Goal: Task Accomplishment & Management: Use online tool/utility

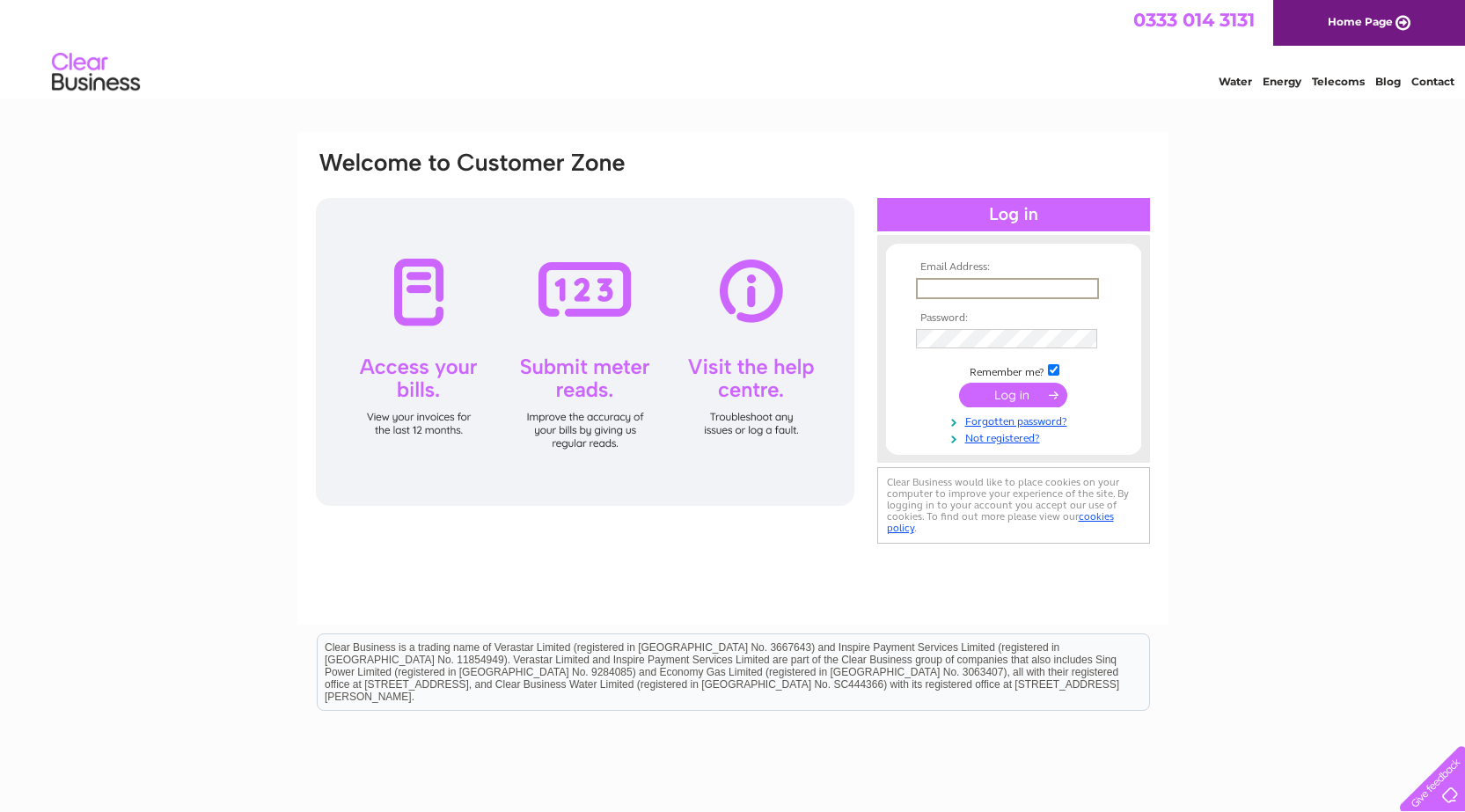
type input "dave.adey@yahoo.co.uk"
click at [1023, 390] on input "submit" at bounding box center [1013, 394] width 108 height 25
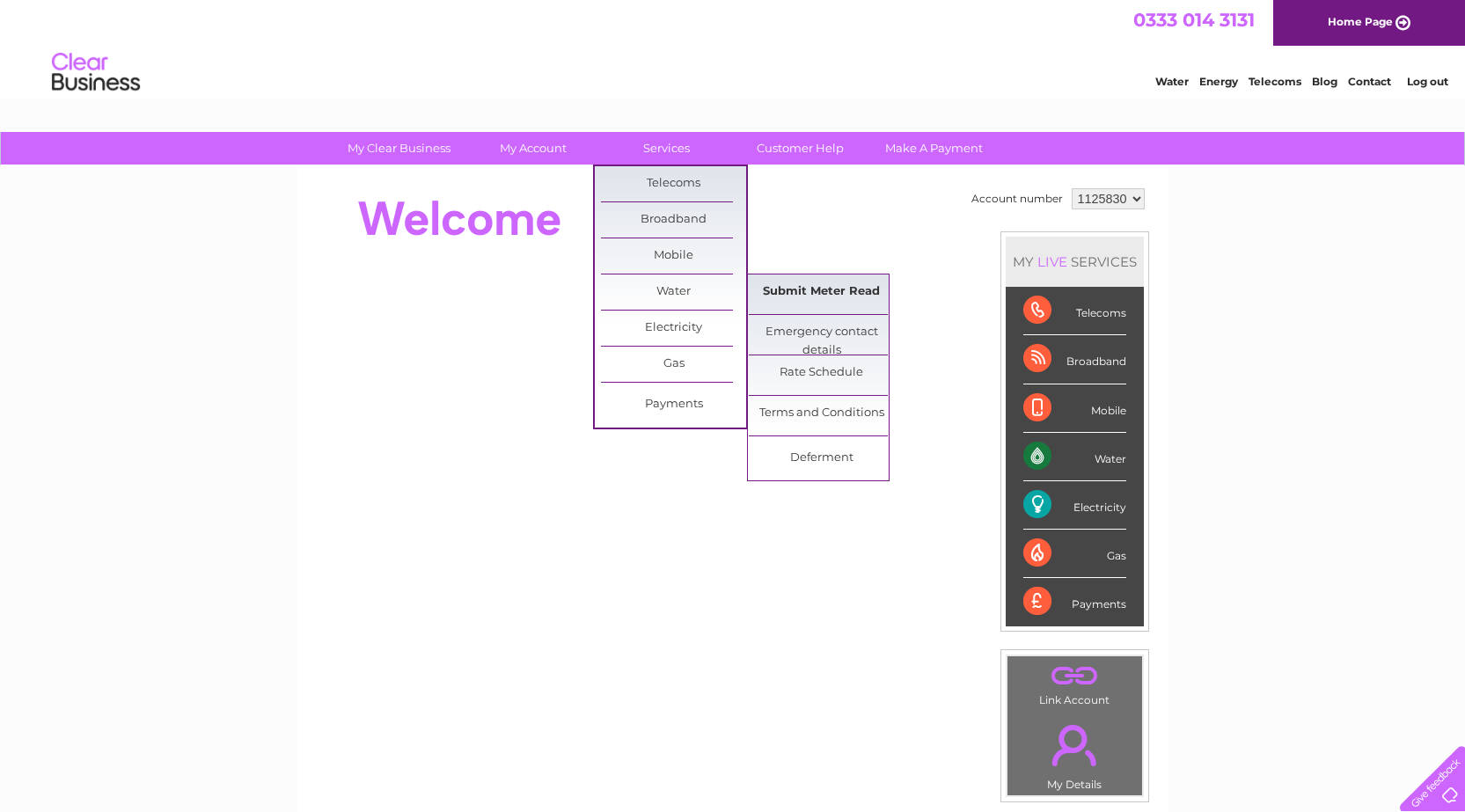
click at [802, 292] on link "Submit Meter Read" at bounding box center [822, 292] width 145 height 35
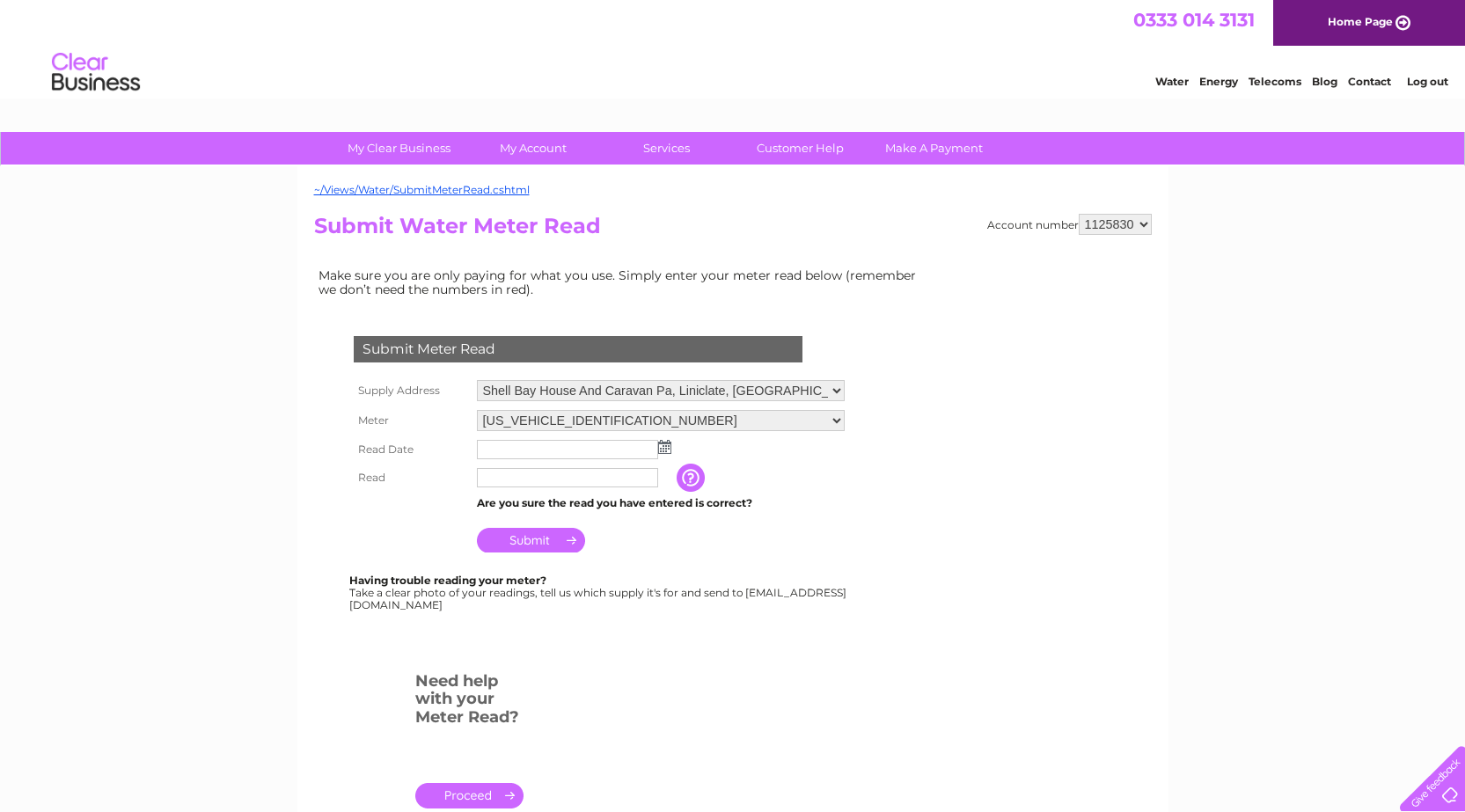
click at [665, 442] on img at bounding box center [664, 446] width 14 height 14
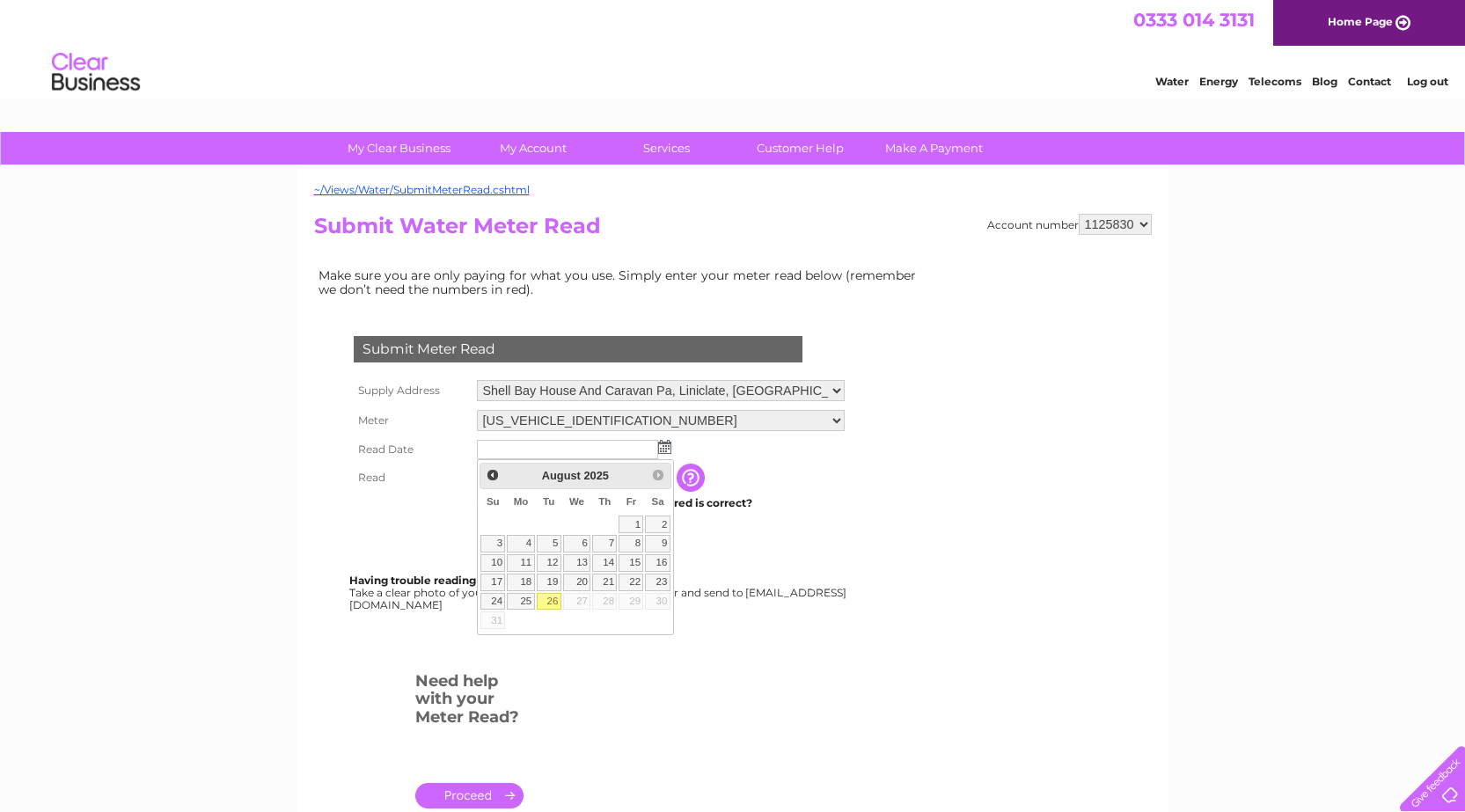
click at [553, 604] on link "26" at bounding box center [549, 601] width 25 height 17
type input "[DATE]"
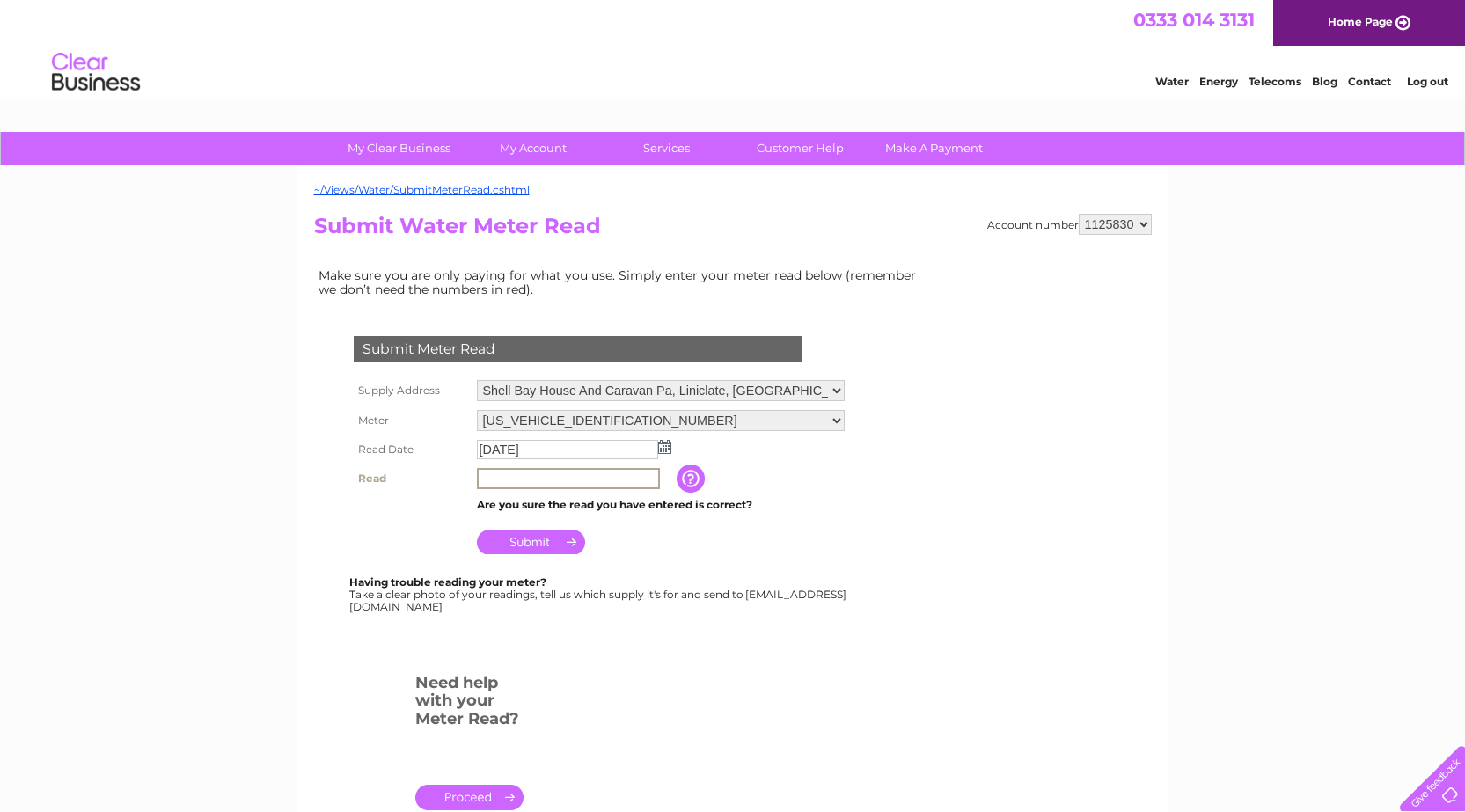
click at [519, 480] on input "text" at bounding box center [568, 478] width 183 height 21
click at [532, 480] on input "01574" at bounding box center [568, 478] width 183 height 21
type input "0"
type input "01574"
click at [533, 541] on input "Submit" at bounding box center [531, 541] width 108 height 25
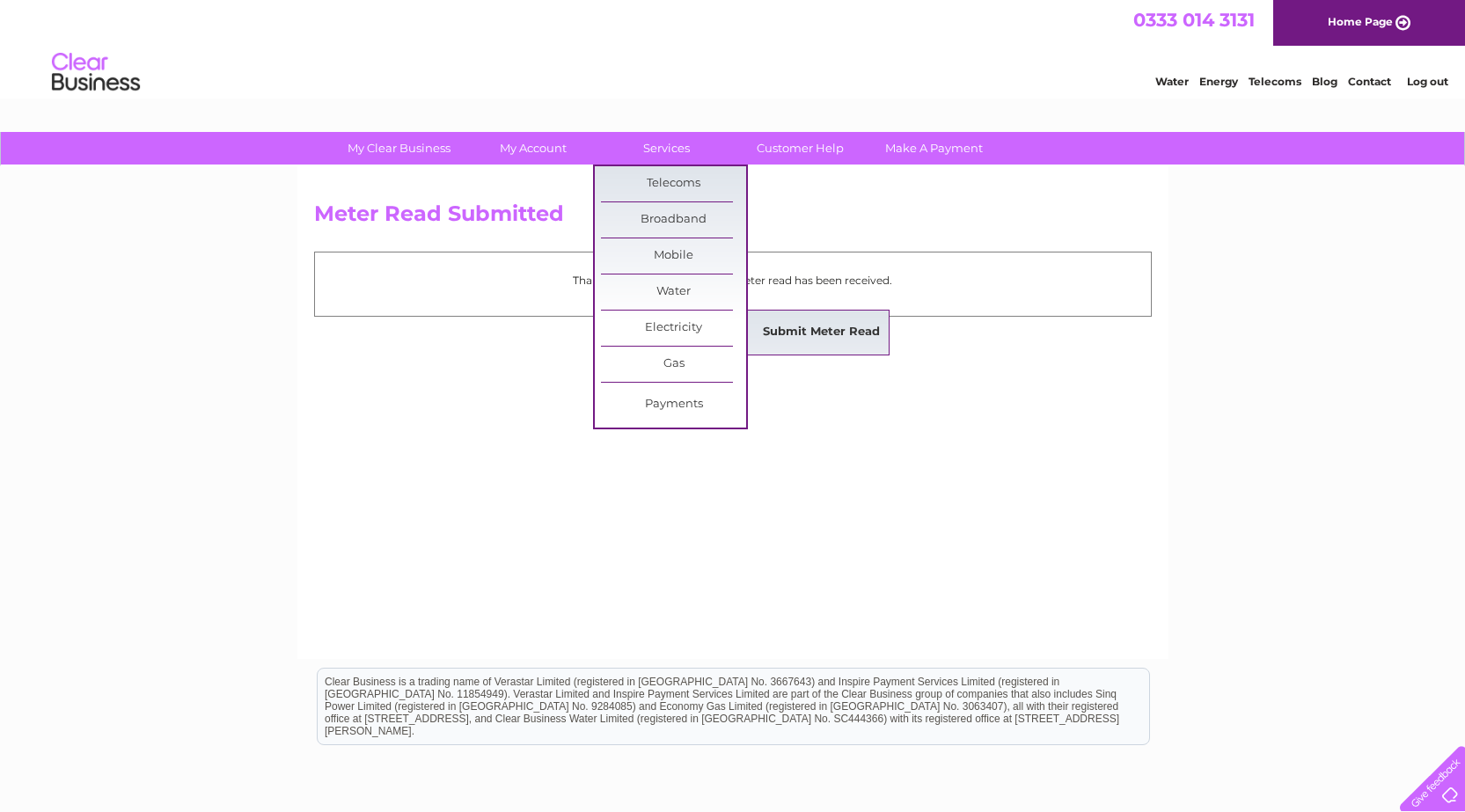
click at [816, 337] on link "Submit Meter Read" at bounding box center [822, 332] width 145 height 35
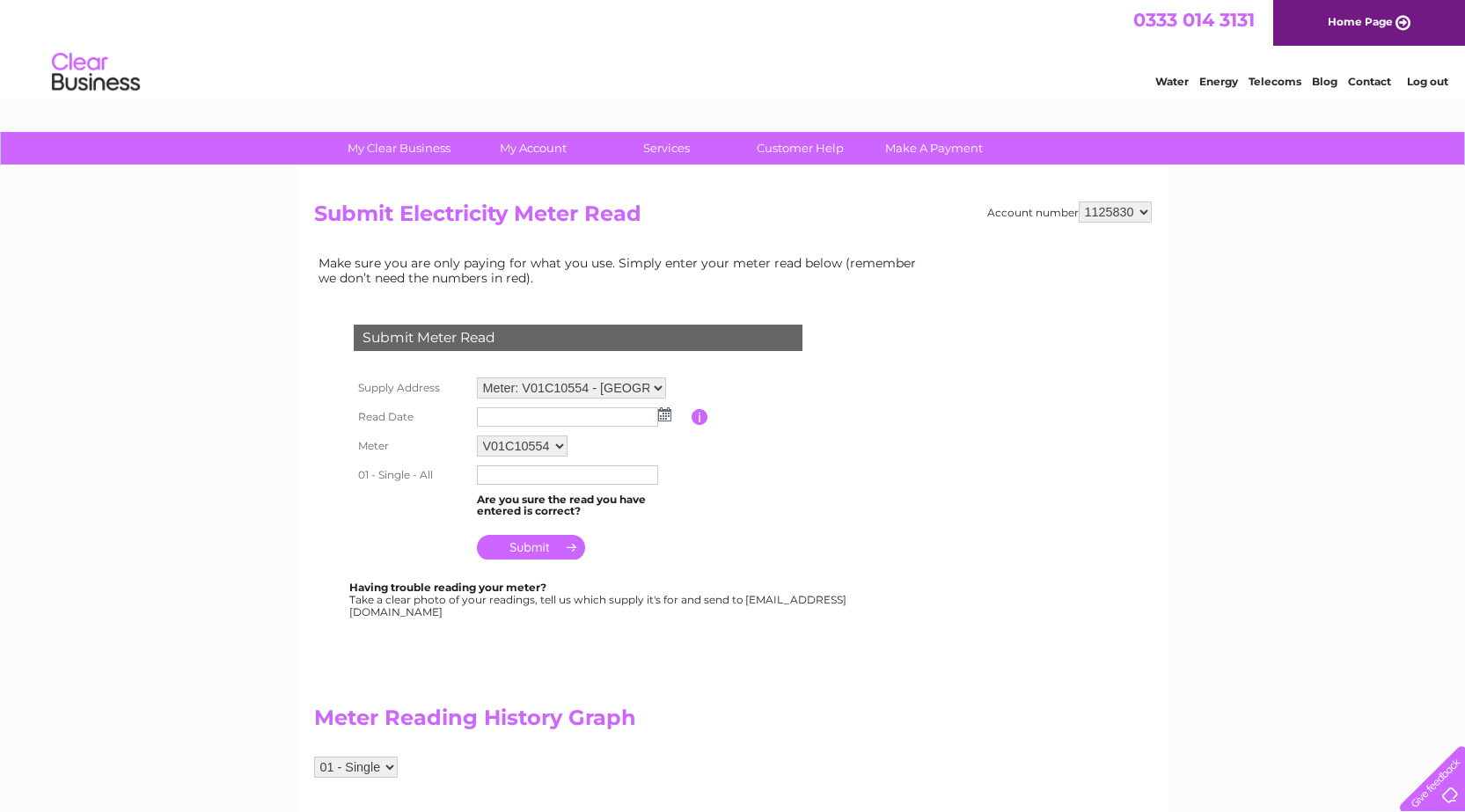
click at [663, 414] on img at bounding box center [664, 413] width 14 height 14
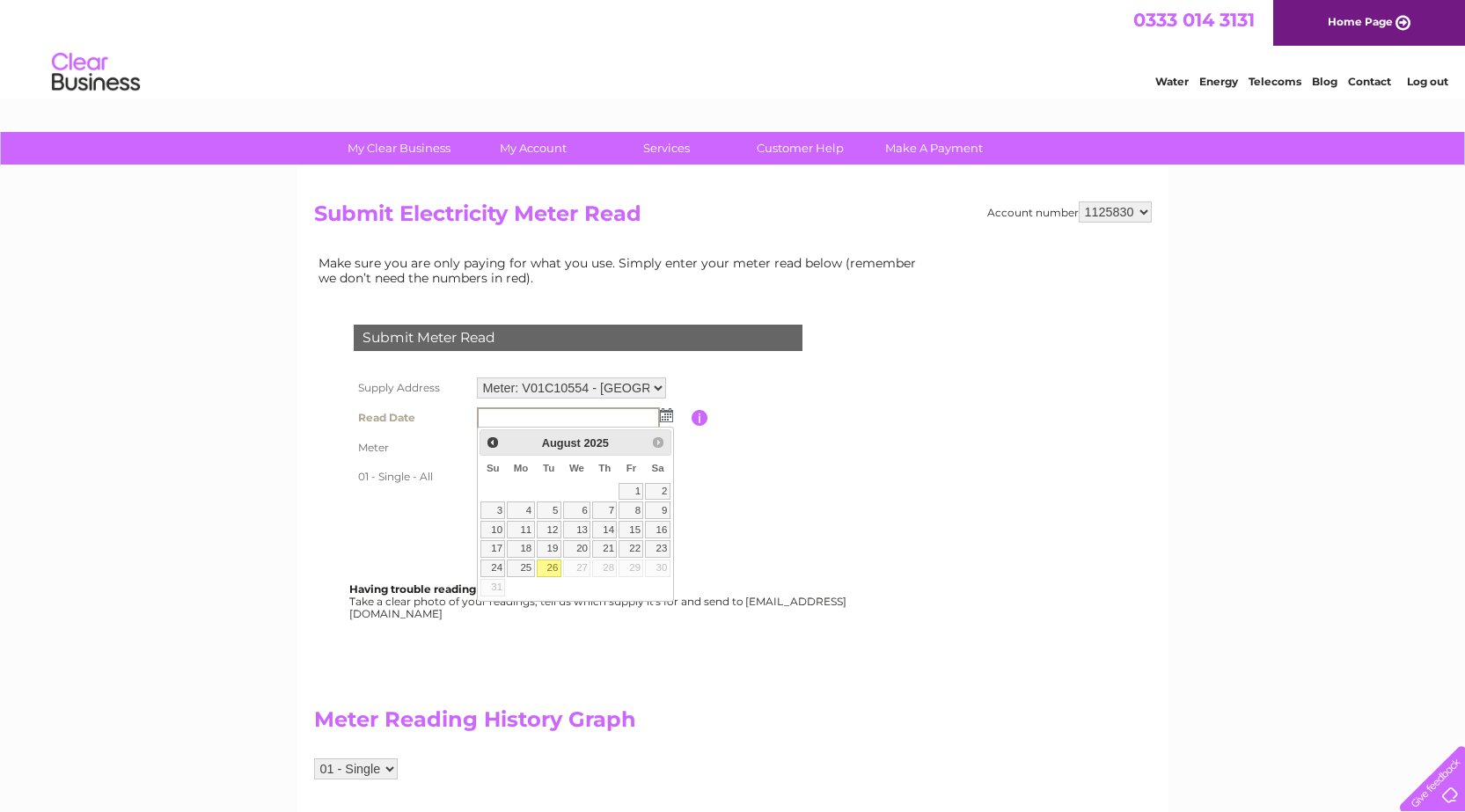
click at [553, 568] on link "26" at bounding box center [549, 568] width 25 height 17
type input "2025/08/26"
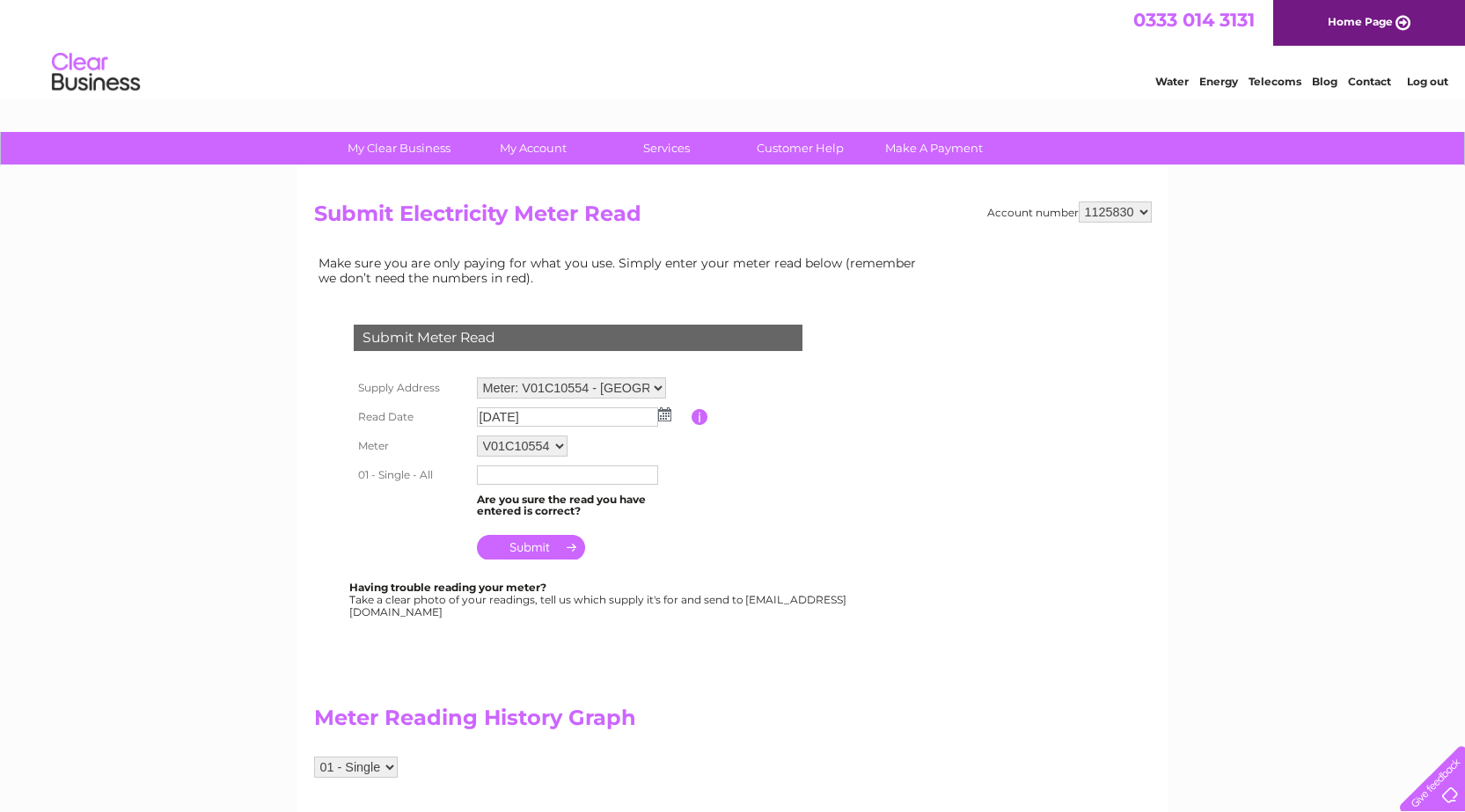
click at [520, 478] on input "text" at bounding box center [567, 474] width 181 height 19
type input "3"
click at [528, 476] on input "text" at bounding box center [568, 475] width 183 height 21
type input "365472"
click at [524, 543] on input "submit" at bounding box center [531, 549] width 108 height 25
